Goal: Navigation & Orientation: Find specific page/section

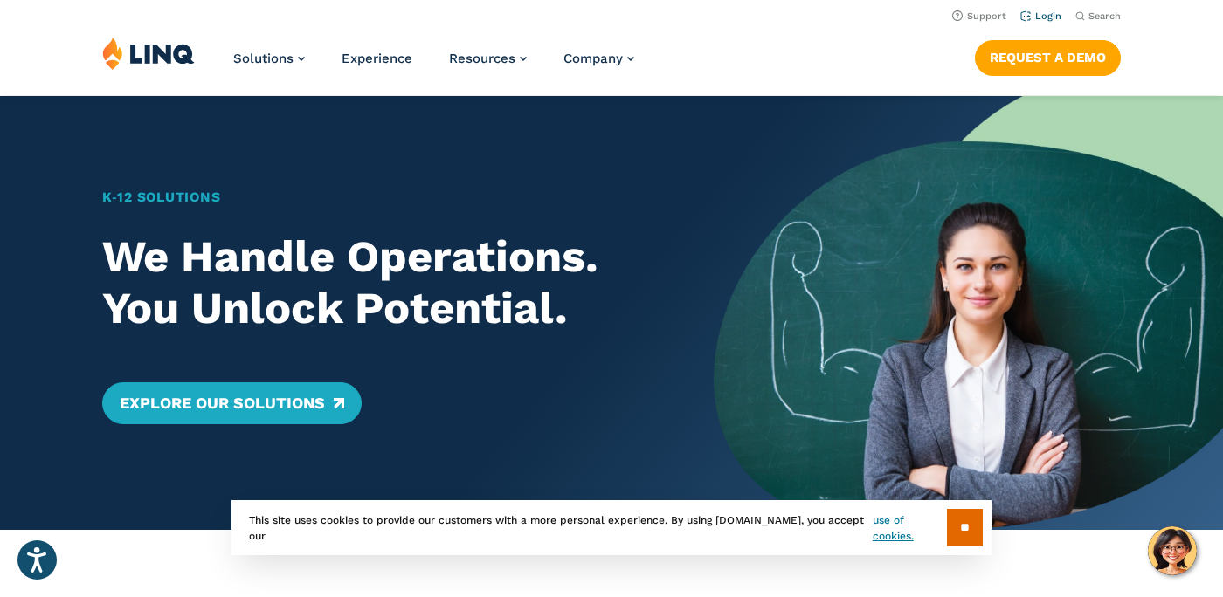
click at [1036, 16] on link "Login" at bounding box center [1040, 15] width 41 height 11
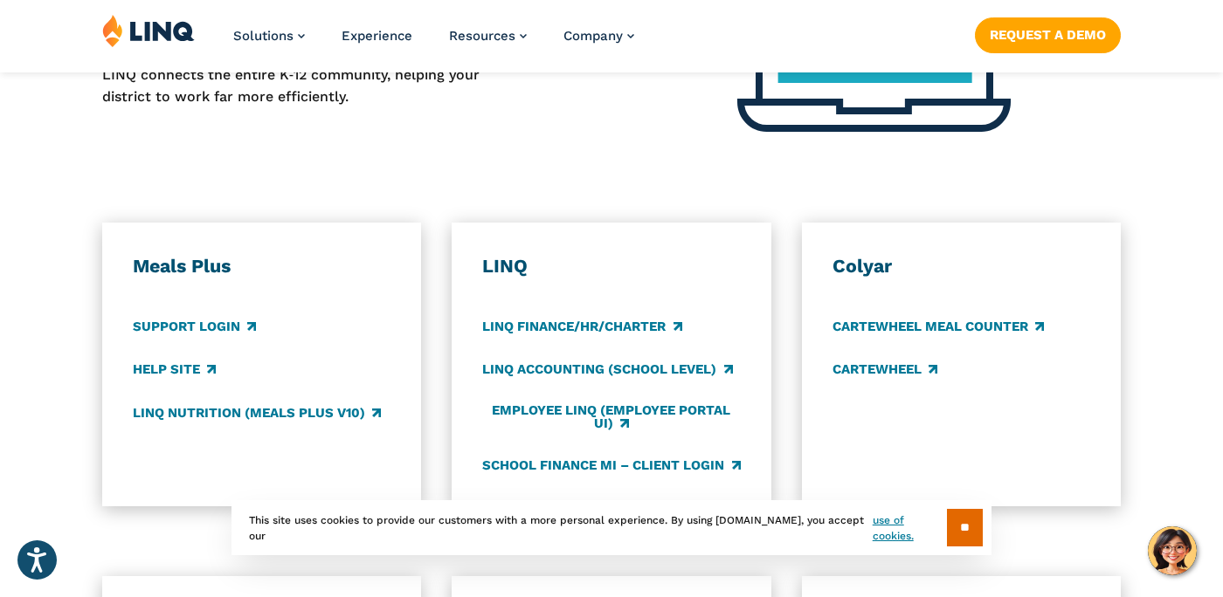
scroll to position [905, 0]
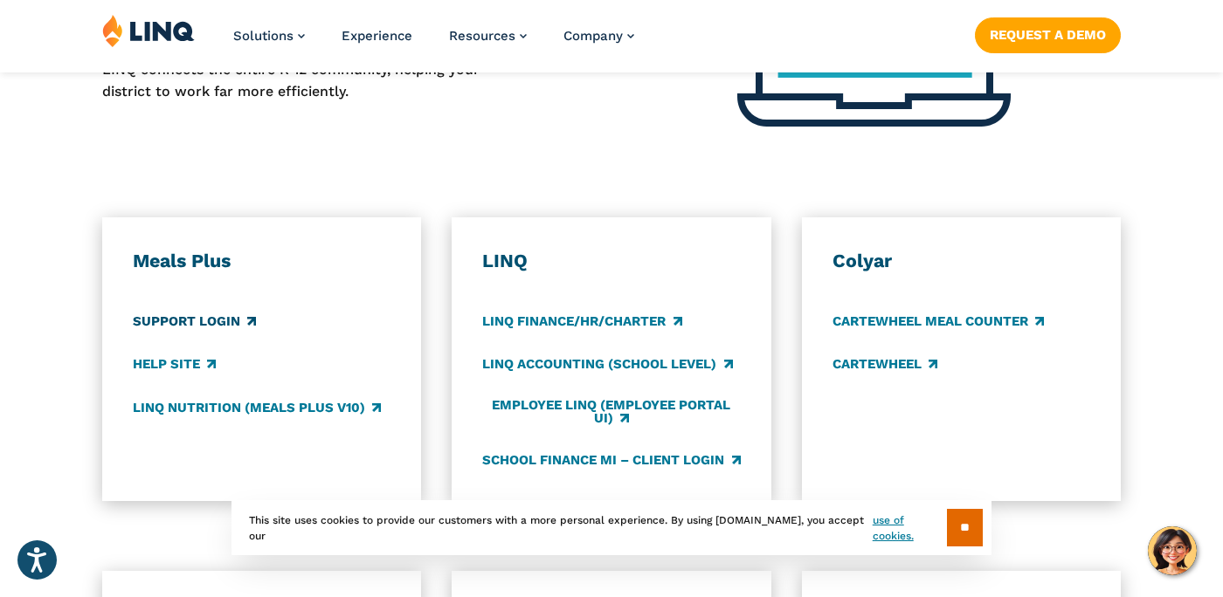
click at [202, 313] on link "Support Login" at bounding box center [194, 322] width 123 height 19
